Goal: Task Accomplishment & Management: Manage account settings

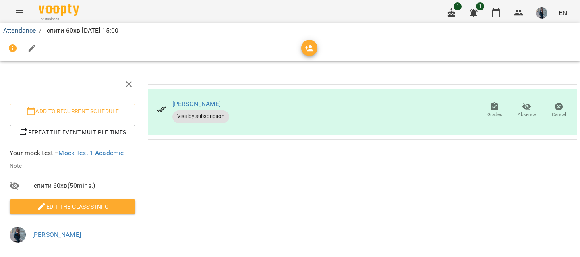
click at [31, 32] on link "Attendance" at bounding box center [19, 31] width 33 height 8
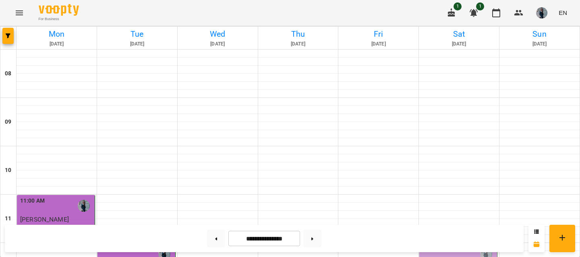
scroll to position [352, 0]
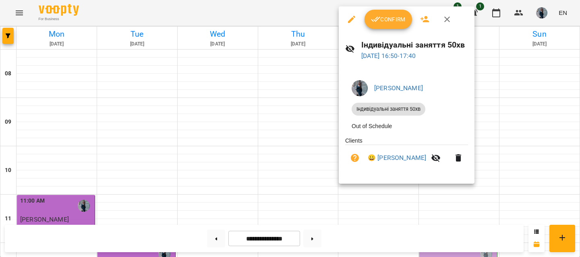
click at [390, 25] on button "Confirm" at bounding box center [388, 19] width 48 height 19
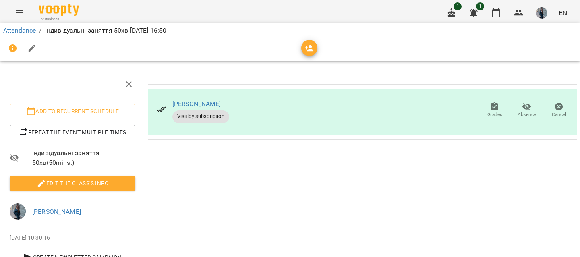
click at [68, 184] on span "Edit the class's Info" at bounding box center [72, 183] width 113 height 10
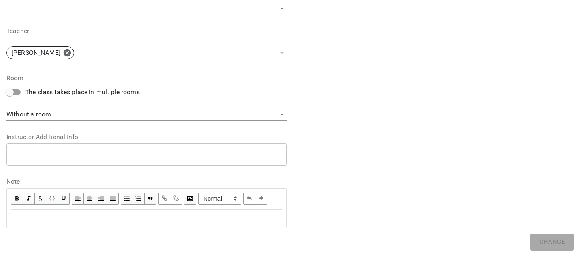
scroll to position [290, 0]
click at [42, 217] on div "Edit text" at bounding box center [146, 219] width 271 height 10
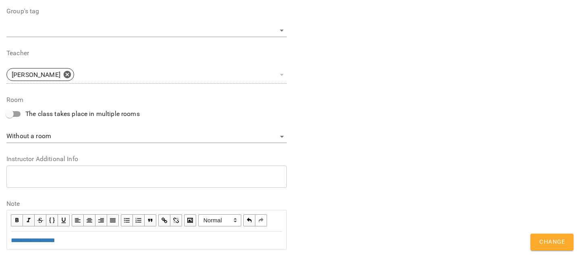
click at [556, 235] on button "Change" at bounding box center [551, 242] width 43 height 17
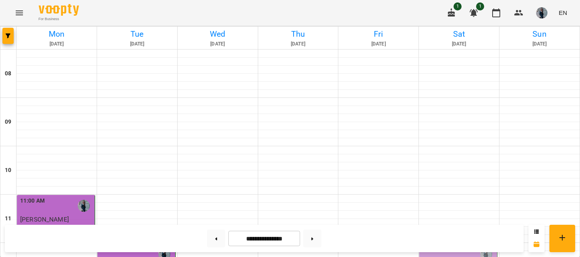
scroll to position [323, 0]
